Goal: Information Seeking & Learning: Learn about a topic

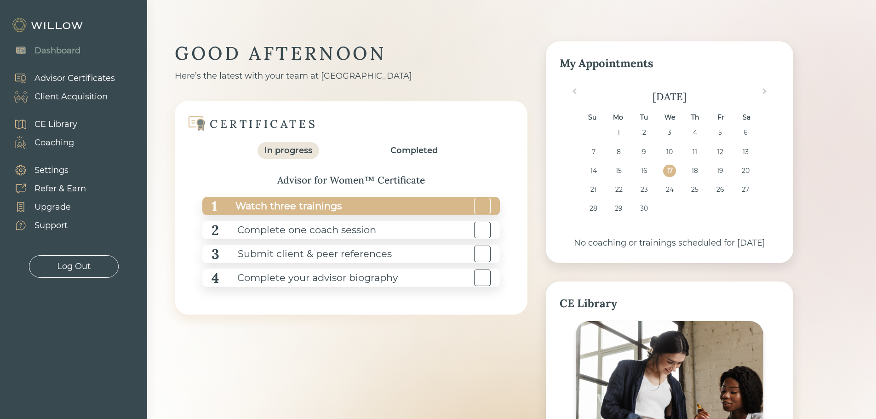
click at [319, 207] on div "Watch three trainings" at bounding box center [279, 206] width 125 height 21
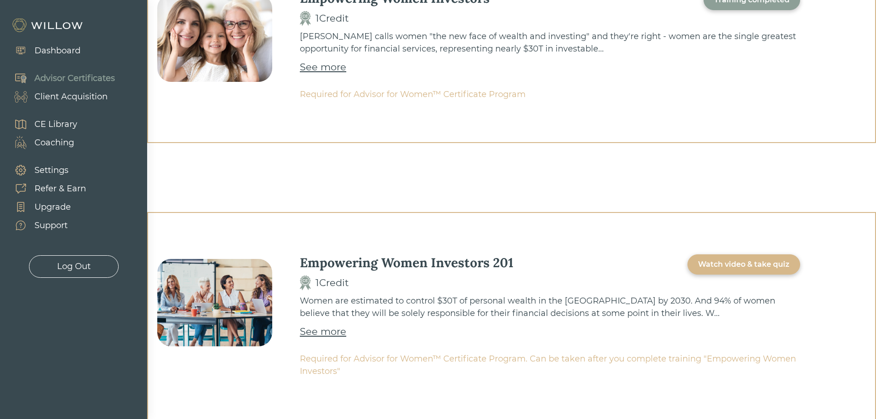
scroll to position [410, 0]
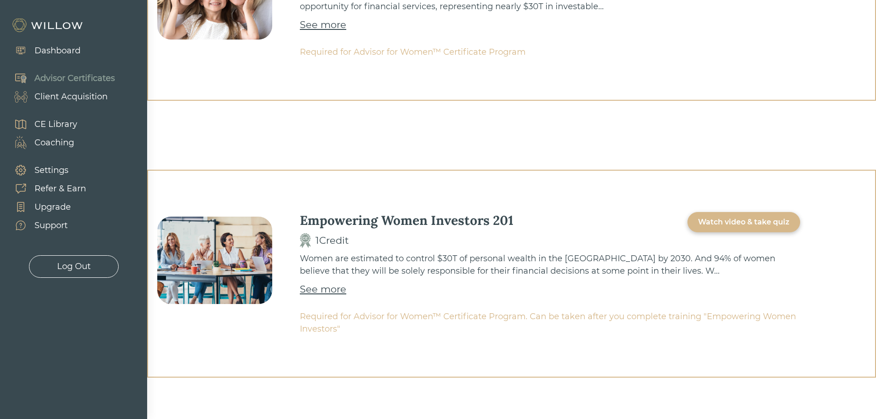
click at [736, 222] on div "Watch video & take quiz" at bounding box center [743, 221] width 91 height 11
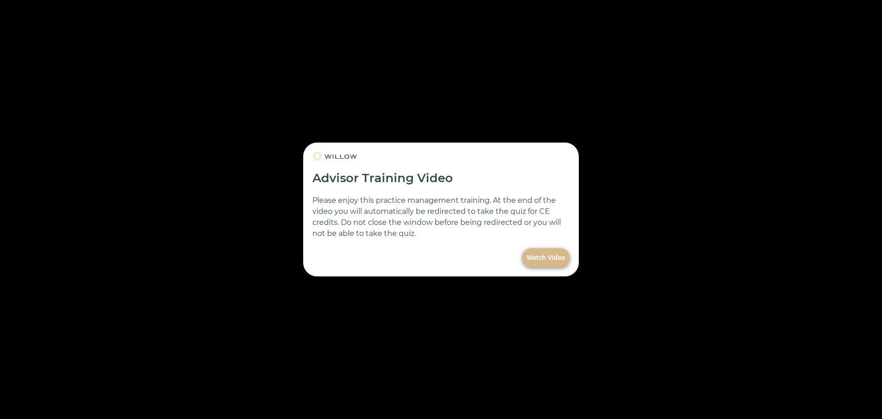
click at [552, 260] on button "Watch Video" at bounding box center [546, 257] width 47 height 19
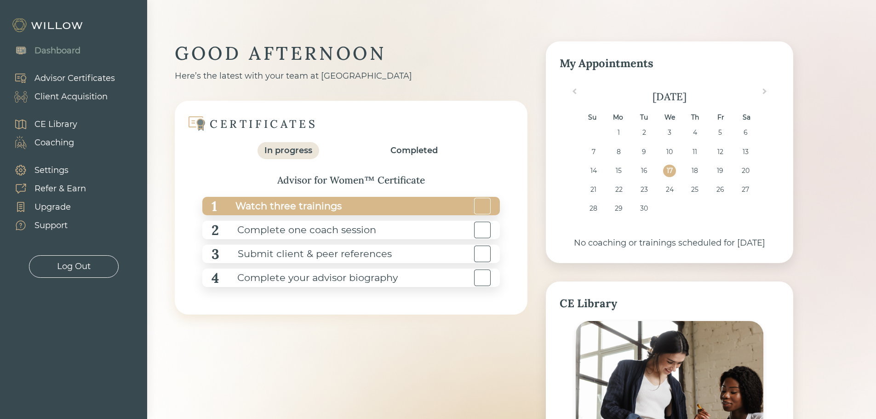
click at [270, 210] on div "Watch three trainings" at bounding box center [279, 206] width 125 height 21
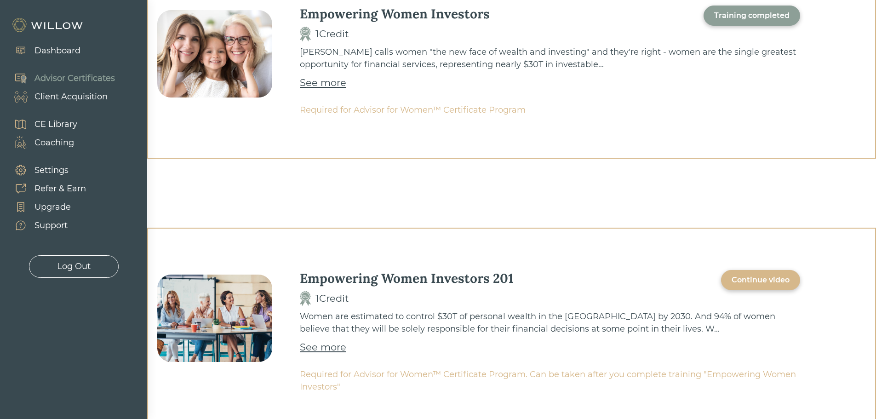
scroll to position [410, 0]
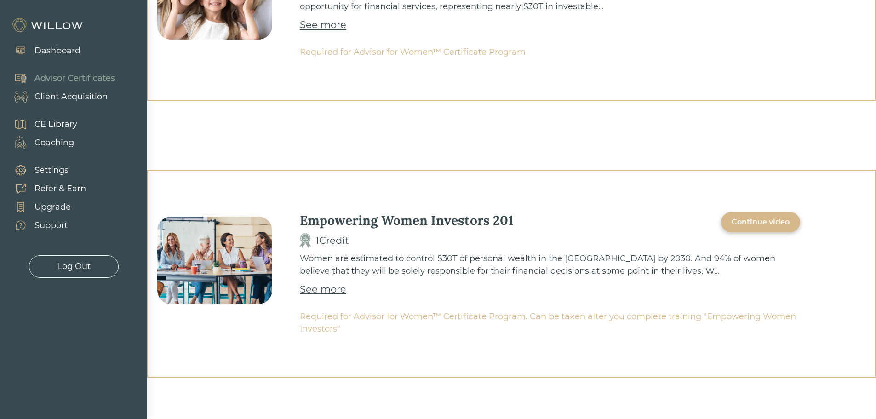
click at [770, 217] on div "Continue video" at bounding box center [760, 221] width 58 height 11
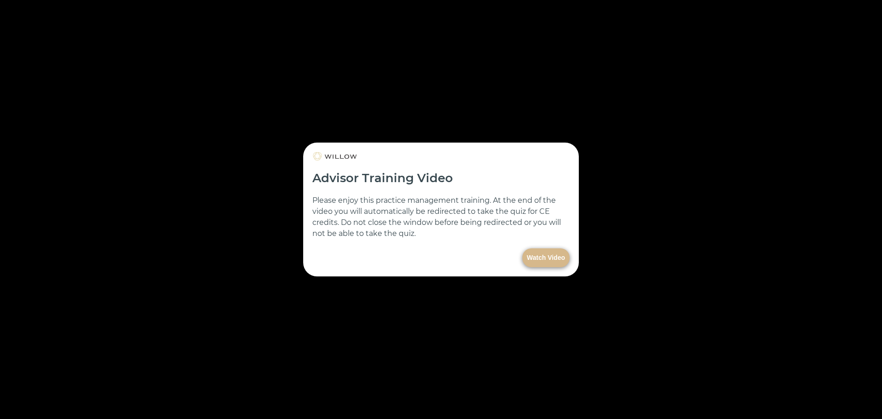
click at [558, 256] on button "Watch Video" at bounding box center [546, 257] width 47 height 19
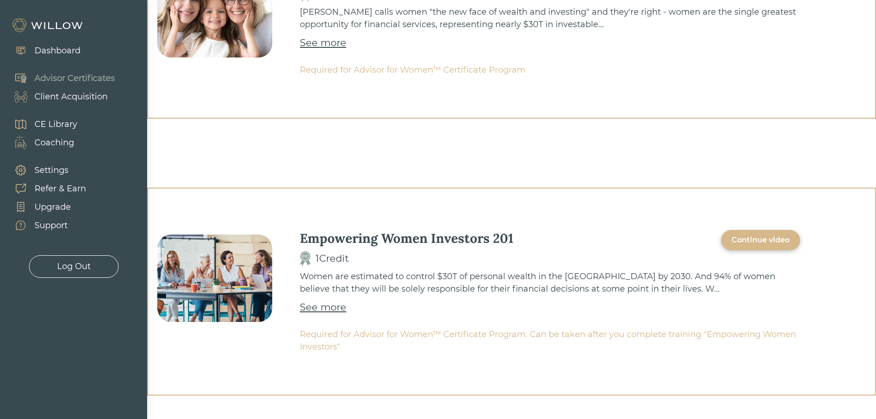
scroll to position [410, 0]
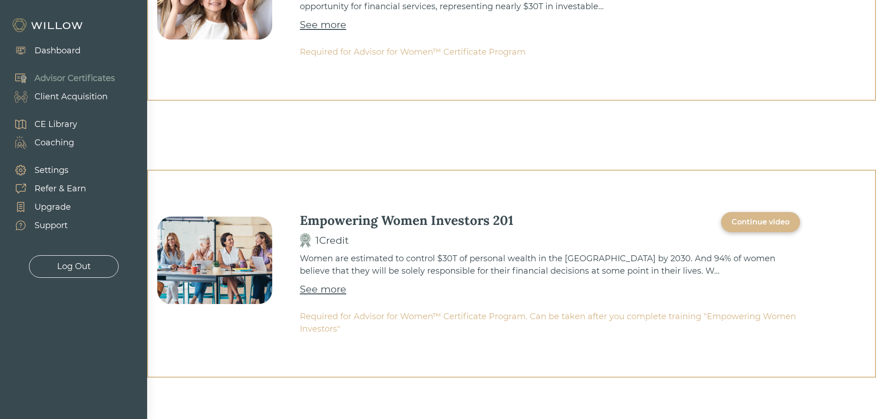
click at [751, 223] on div "Continue video" at bounding box center [760, 221] width 58 height 11
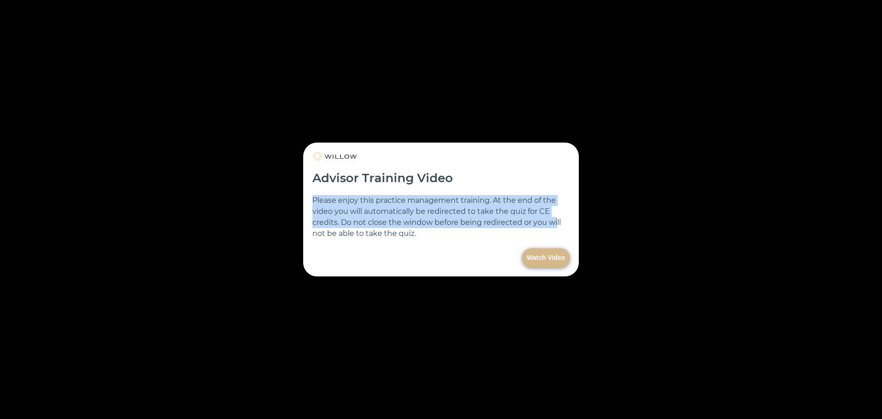
drag, startPoint x: 529, startPoint y: 162, endPoint x: 557, endPoint y: 225, distance: 68.5
click at [557, 226] on form "Advisor Training Video Please enjoy this practice management training. At the e…" at bounding box center [441, 209] width 276 height 134
click at [546, 262] on button "Watch Video" at bounding box center [546, 257] width 47 height 19
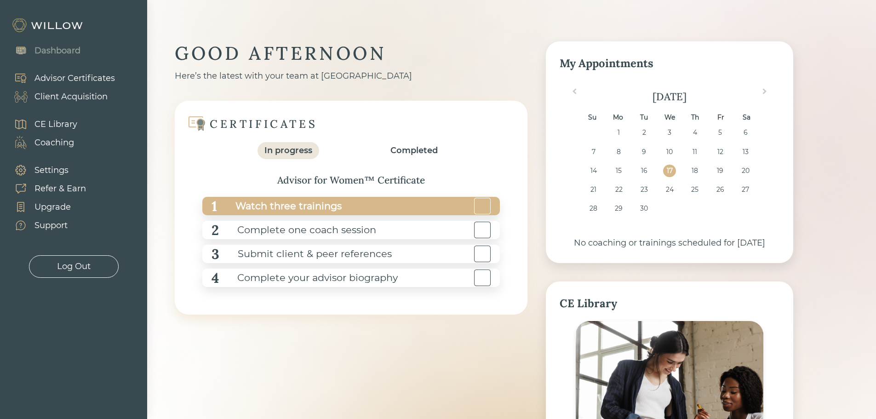
click at [291, 207] on div "Watch three trainings" at bounding box center [279, 206] width 125 height 21
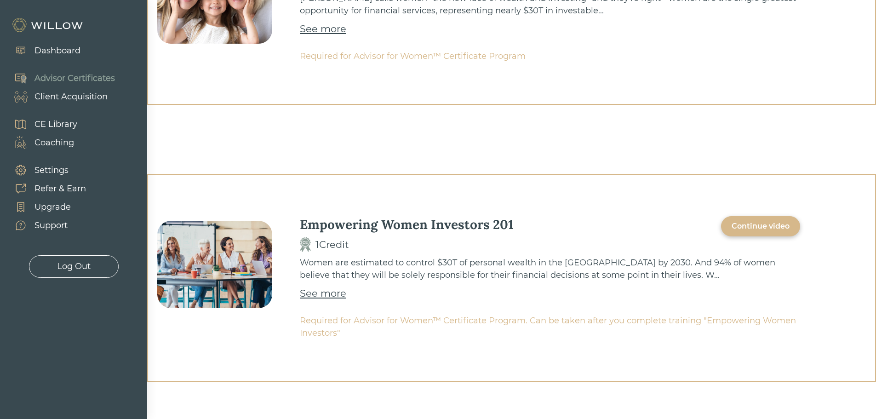
scroll to position [410, 0]
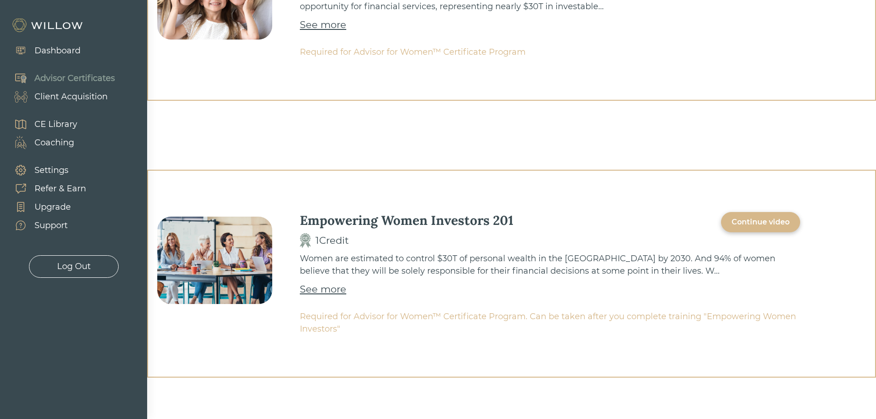
click at [758, 222] on div "Continue video" at bounding box center [760, 221] width 58 height 11
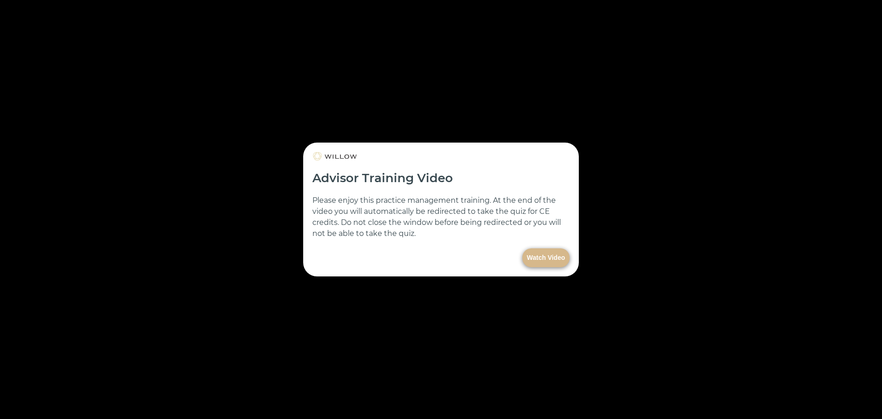
click at [545, 253] on button "Watch Video" at bounding box center [546, 257] width 47 height 19
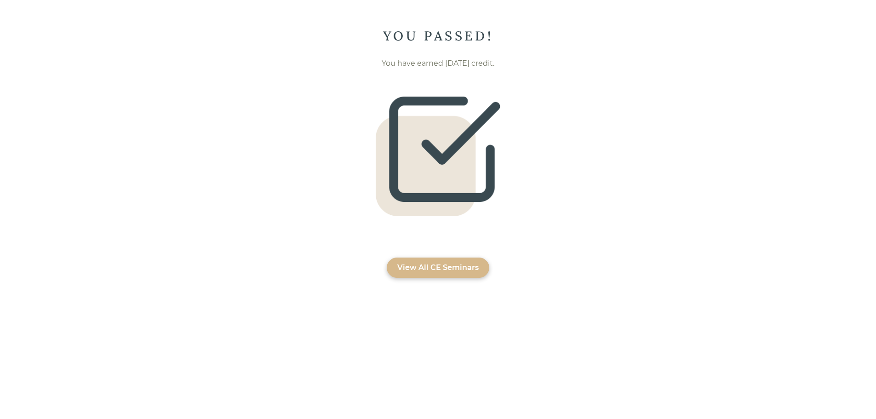
click at [465, 271] on div "View All CE Seminars" at bounding box center [437, 267] width 81 height 11
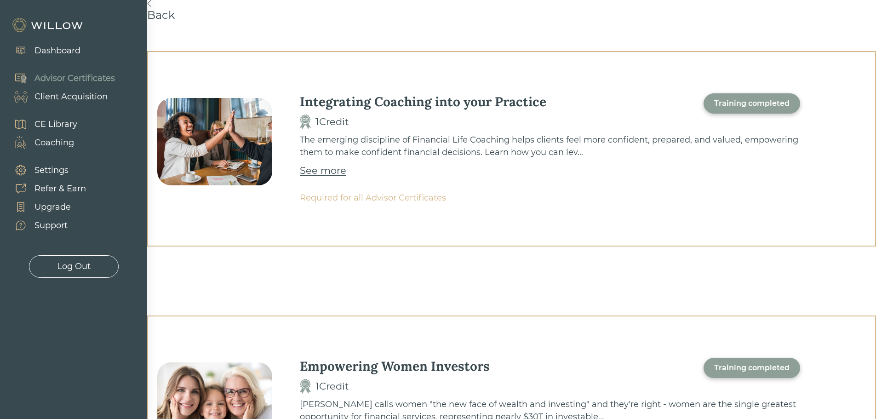
click at [53, 124] on div "CE Library" at bounding box center [55, 124] width 43 height 12
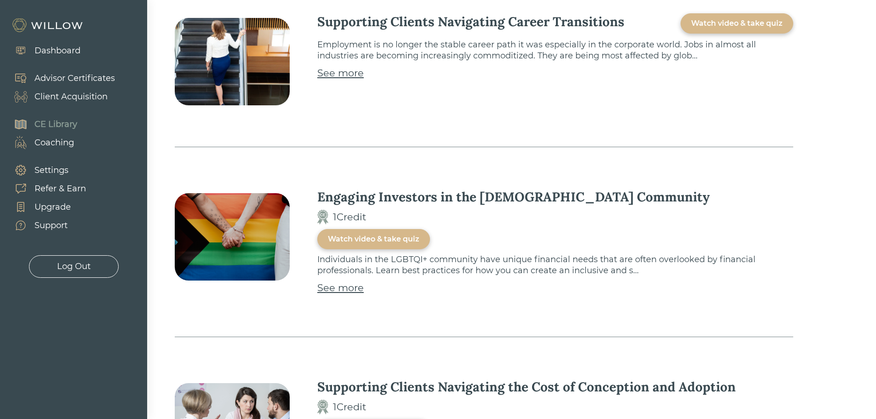
scroll to position [1563, 0]
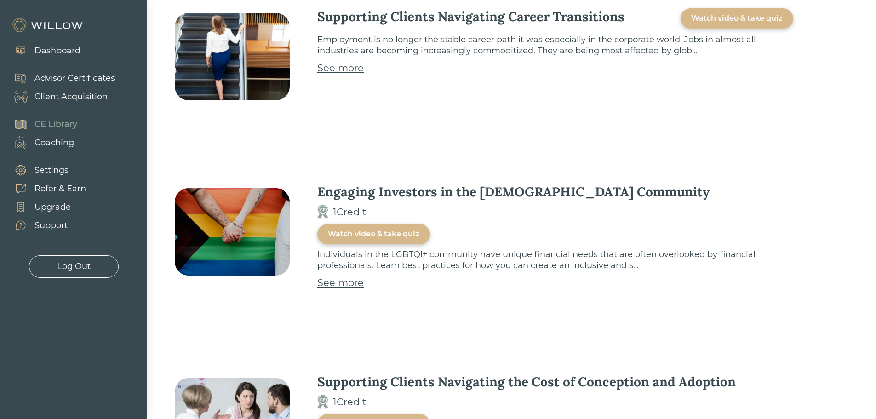
click at [419, 228] on div "Watch video & take quiz" at bounding box center [373, 233] width 91 height 11
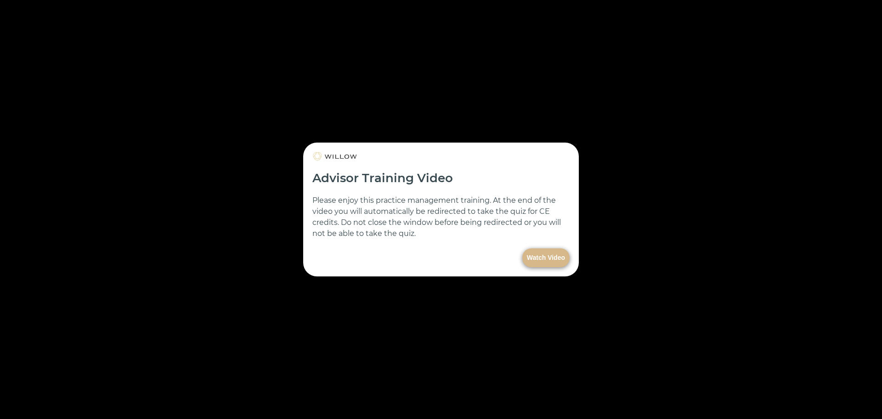
click at [551, 257] on button "Watch Video" at bounding box center [546, 257] width 47 height 19
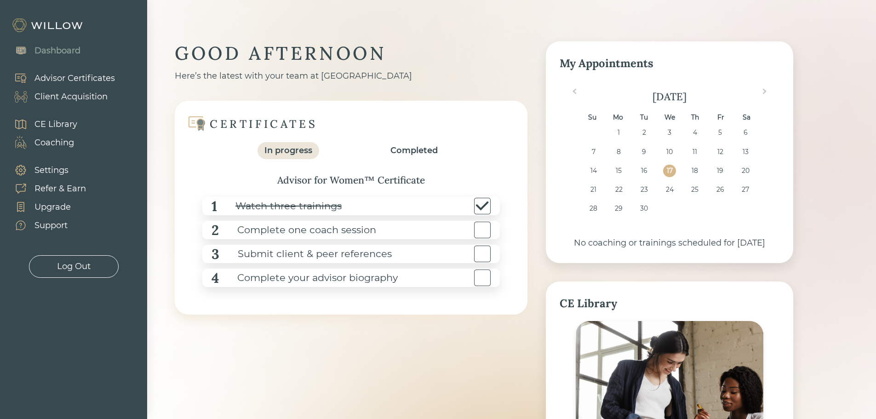
click at [54, 120] on div "CE Library" at bounding box center [55, 124] width 43 height 12
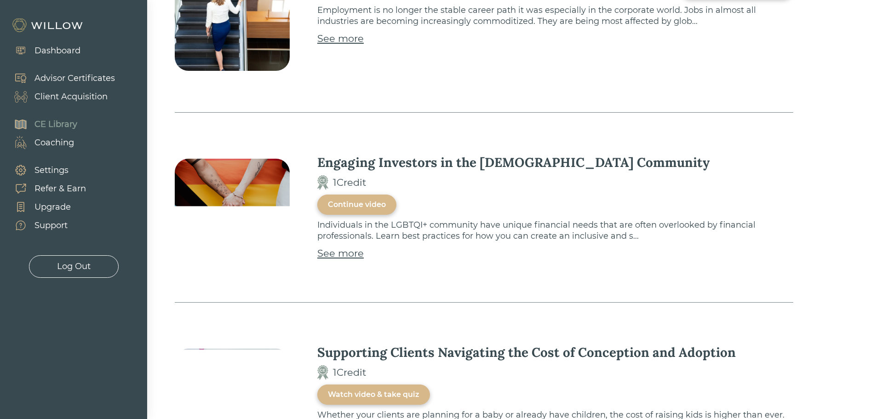
scroll to position [1563, 0]
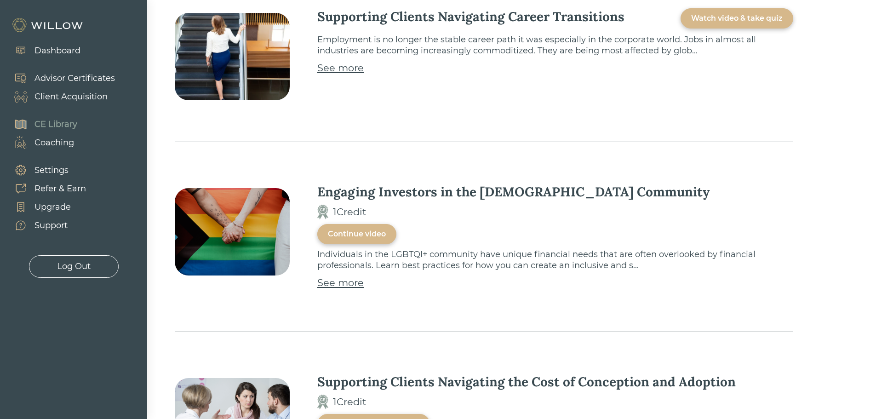
click at [386, 228] on div "Continue video" at bounding box center [357, 233] width 58 height 11
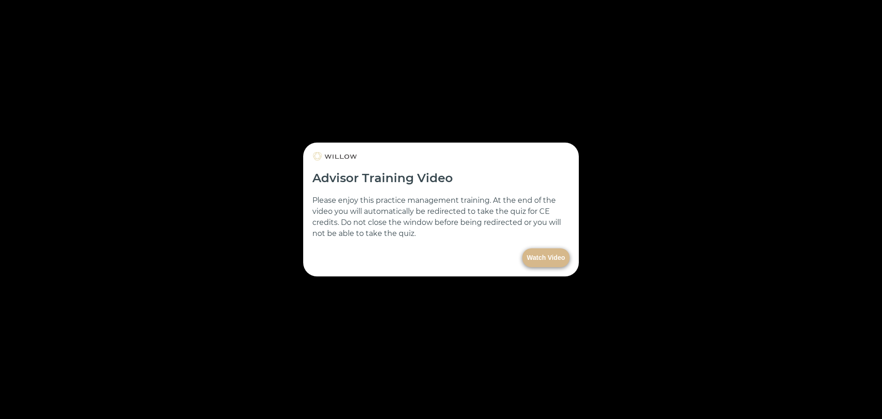
click at [547, 257] on button "Watch Video" at bounding box center [546, 257] width 47 height 19
